Goal: Transaction & Acquisition: Book appointment/travel/reservation

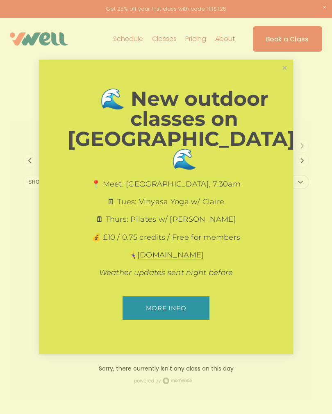
click at [288, 76] on link "Close" at bounding box center [285, 68] width 14 height 14
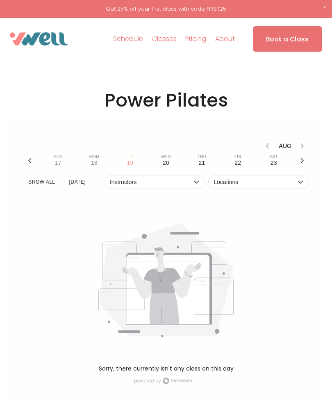
click at [0, 0] on img at bounding box center [0, 0] width 0 height 0
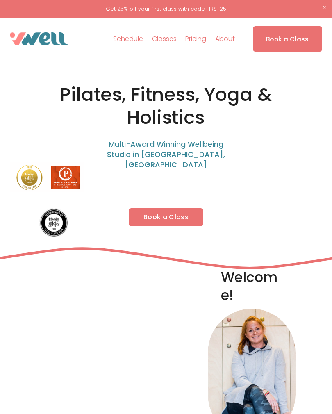
click at [177, 208] on link "Book a Class" at bounding box center [166, 217] width 75 height 18
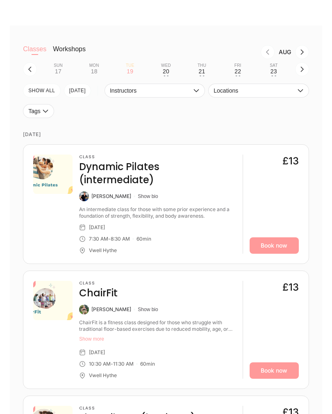
scroll to position [150, 0]
click at [165, 65] on div "Wed" at bounding box center [166, 66] width 10 height 5
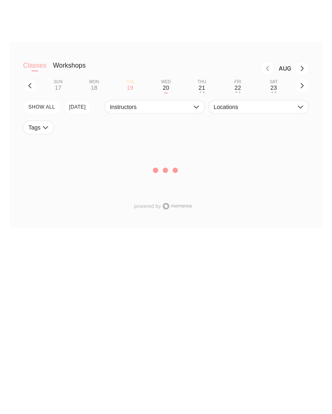
scroll to position [150, 0]
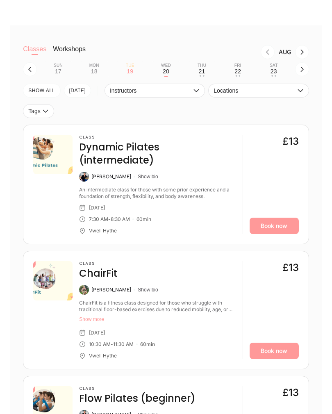
click at [209, 77] on button "Thu 21 • •" at bounding box center [203, 70] width 30 height 16
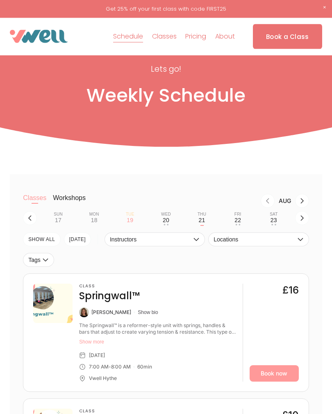
scroll to position [0, 0]
